Goal: Find specific page/section: Find specific page/section

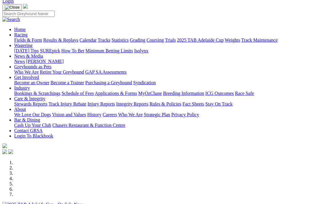
scroll to position [40, 0]
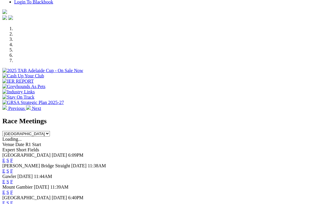
scroll to position [161, 0]
click at [13, 158] on link "F" at bounding box center [11, 160] width 3 height 5
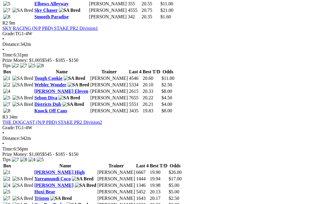
scroll to position [377, 0]
